Goal: Information Seeking & Learning: Find specific fact

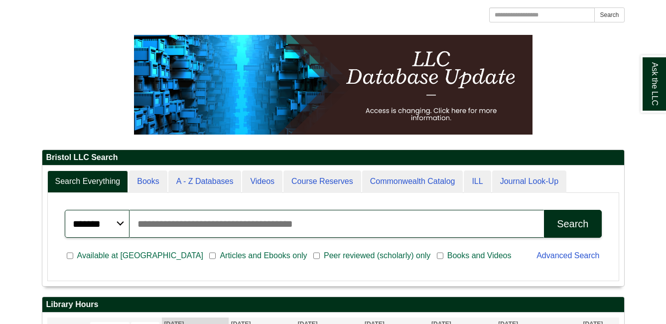
drag, startPoint x: 0, startPoint y: 0, endPoint x: 208, endPoint y: 223, distance: 305.3
click at [209, 224] on input "Search articles, books, journals & more" at bounding box center [337, 224] width 415 height 28
click at [214, 222] on input "Search articles, books, journals & more" at bounding box center [337, 224] width 415 height 28
click at [215, 222] on input "Search articles, books, journals & more" at bounding box center [337, 224] width 415 height 28
click at [437, 256] on label "Books and Videos" at bounding box center [476, 256] width 79 height 12
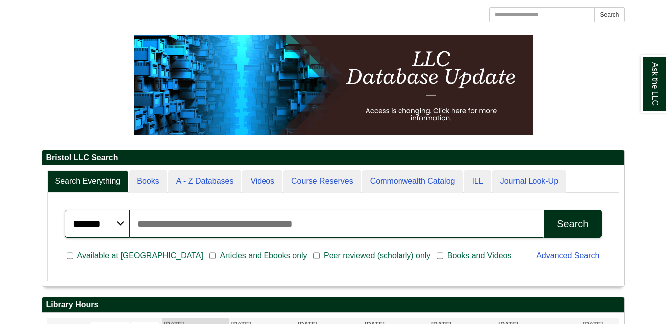
click at [288, 231] on input "Search articles, books, journals & more" at bounding box center [337, 224] width 415 height 28
type input "**********"
click at [544, 210] on button "Search" at bounding box center [572, 224] width 57 height 28
click at [145, 256] on span "Available at [GEOGRAPHIC_DATA]" at bounding box center [140, 256] width 134 height 12
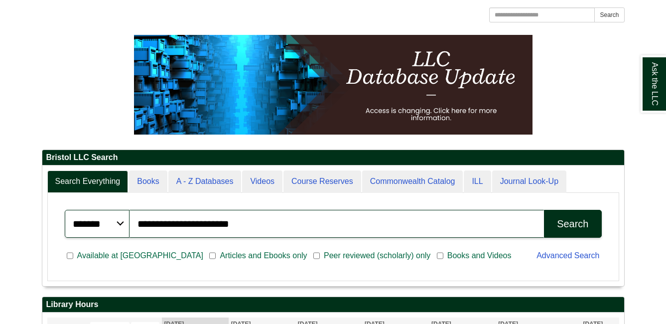
click at [601, 222] on button "Search" at bounding box center [572, 224] width 57 height 28
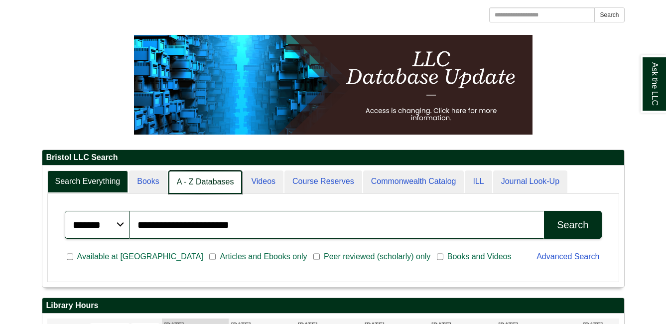
scroll to position [5, 5]
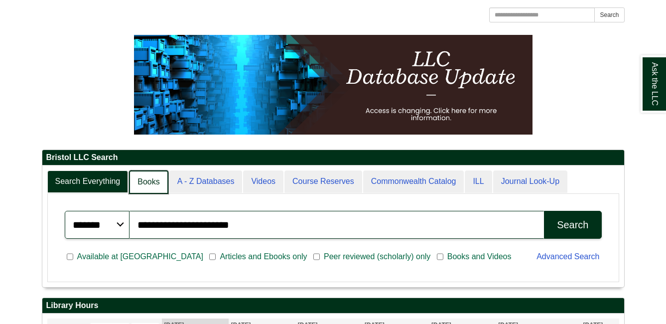
click at [152, 177] on link "Books" at bounding box center [148, 181] width 39 height 23
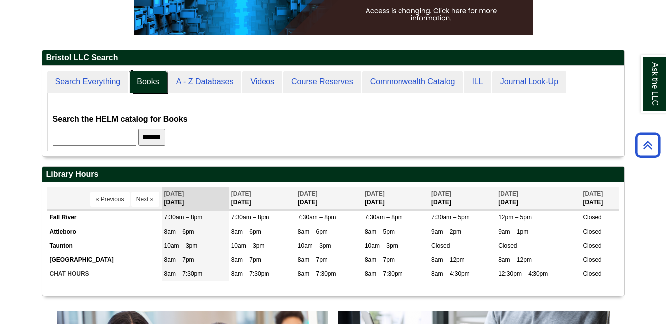
scroll to position [90, 582]
